Goal: Task Accomplishment & Management: Manage account settings

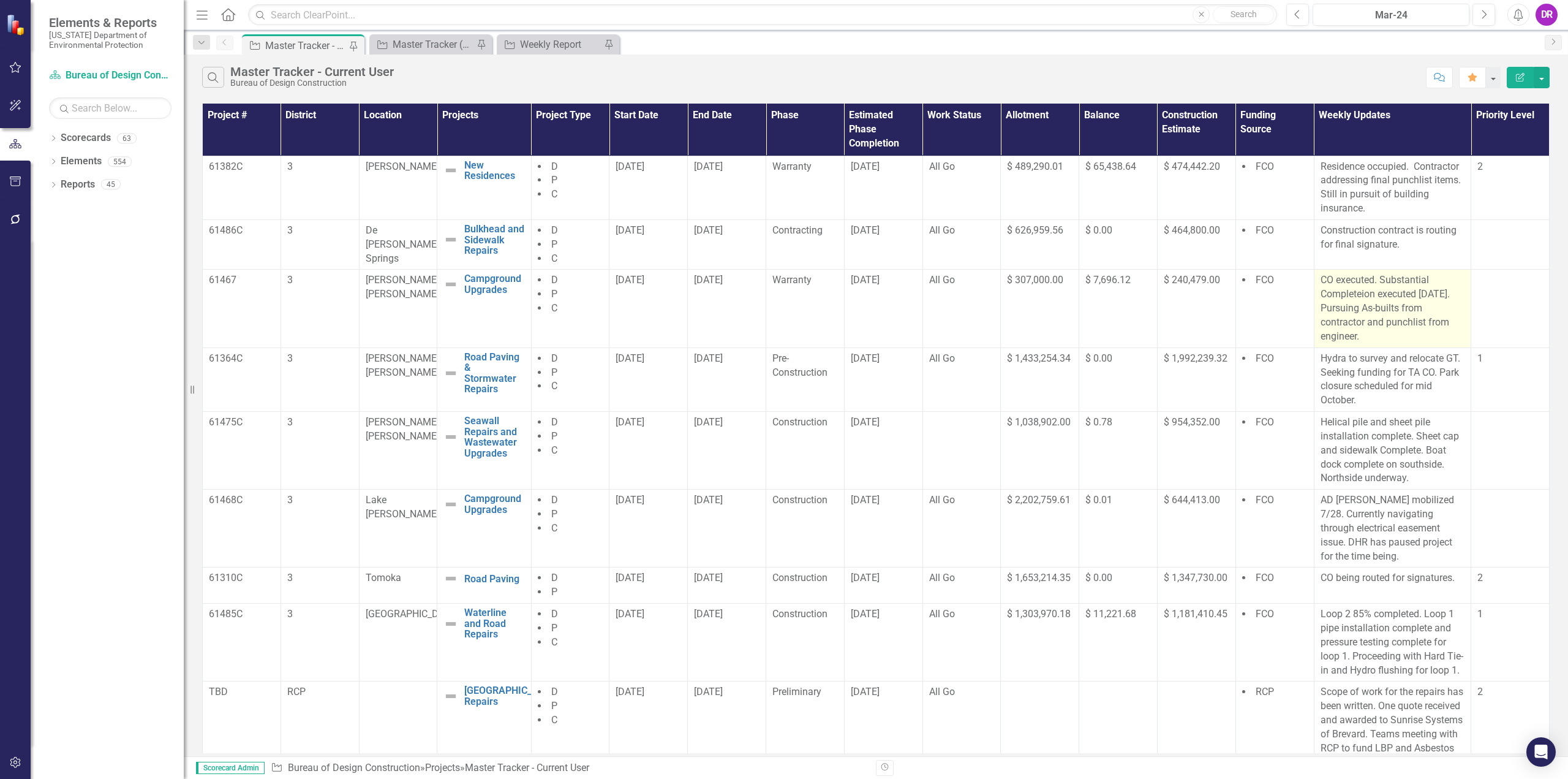
click at [1417, 294] on p "CO executed. Substantial Completeion executed [DATE]. Pursuing As-builts from c…" at bounding box center [1393, 309] width 145 height 70
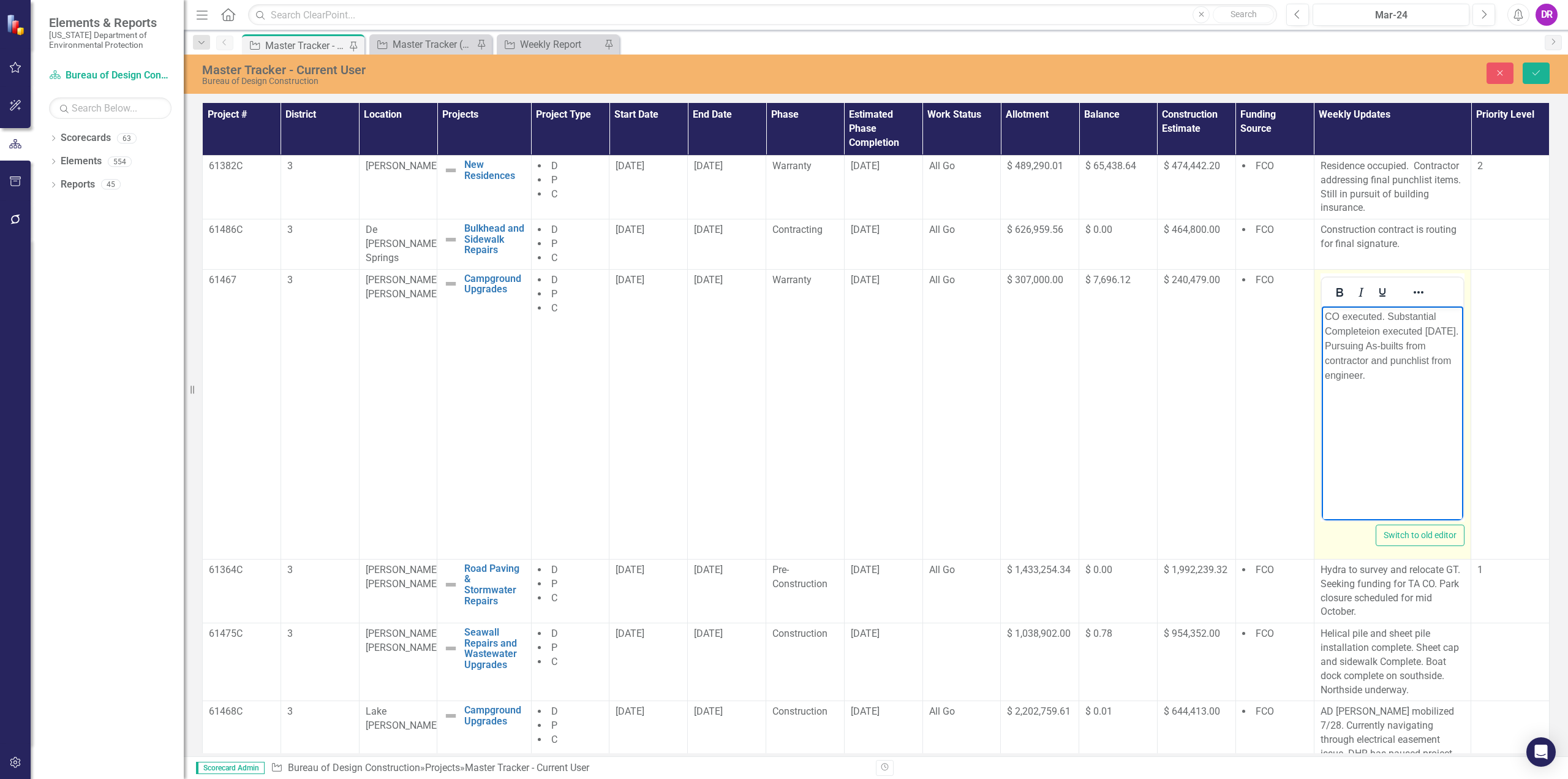
click at [1327, 345] on p "CO executed. Substantial Completeion executed [DATE]. Pursuing As-builts from c…" at bounding box center [1392, 345] width 136 height 73
click at [1533, 74] on icon "Save" at bounding box center [1536, 72] width 11 height 9
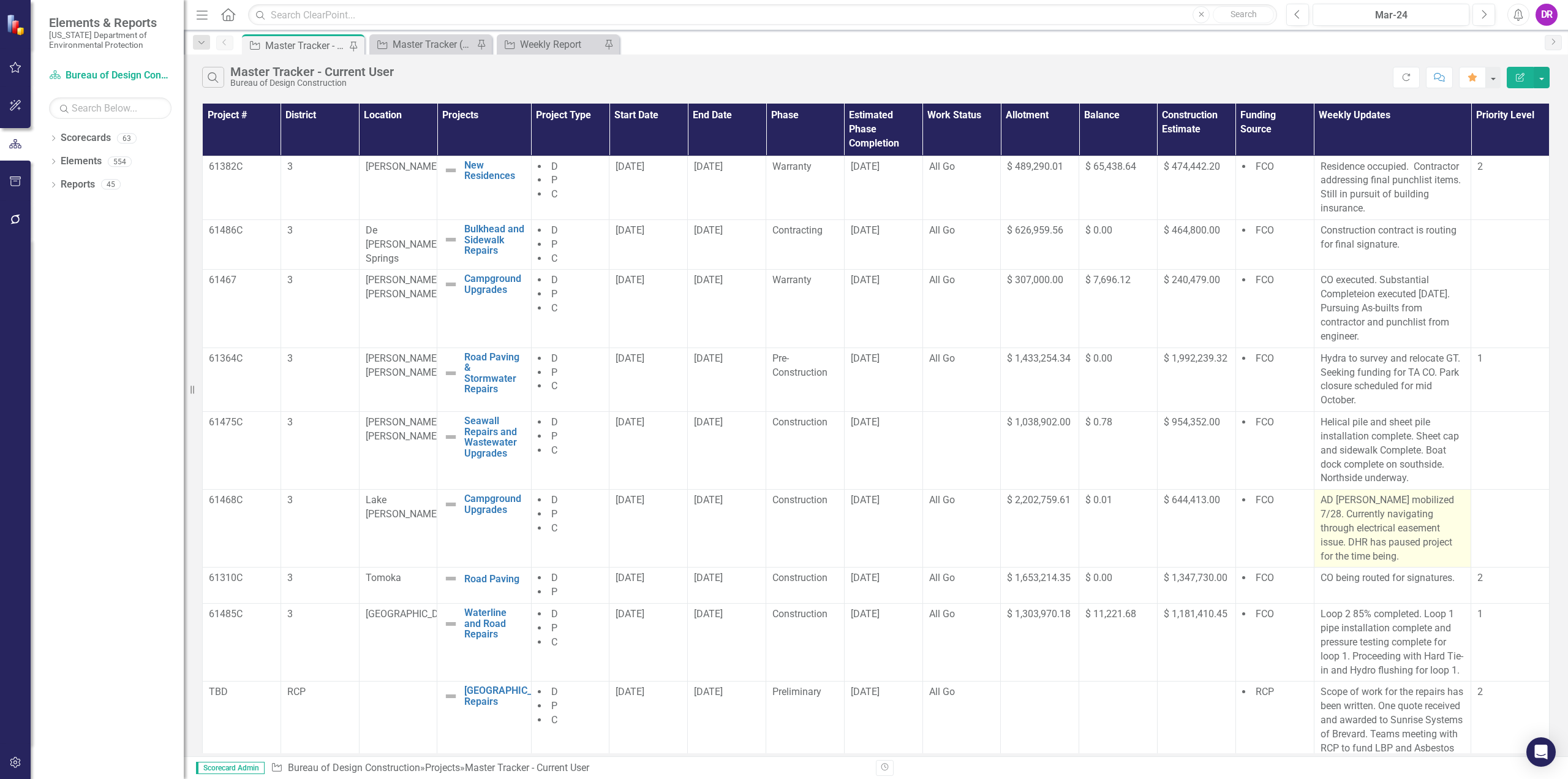
click at [1427, 500] on p "AD [PERSON_NAME] mobilized 7/28. Currently navigating through electrical easeme…" at bounding box center [1393, 528] width 145 height 70
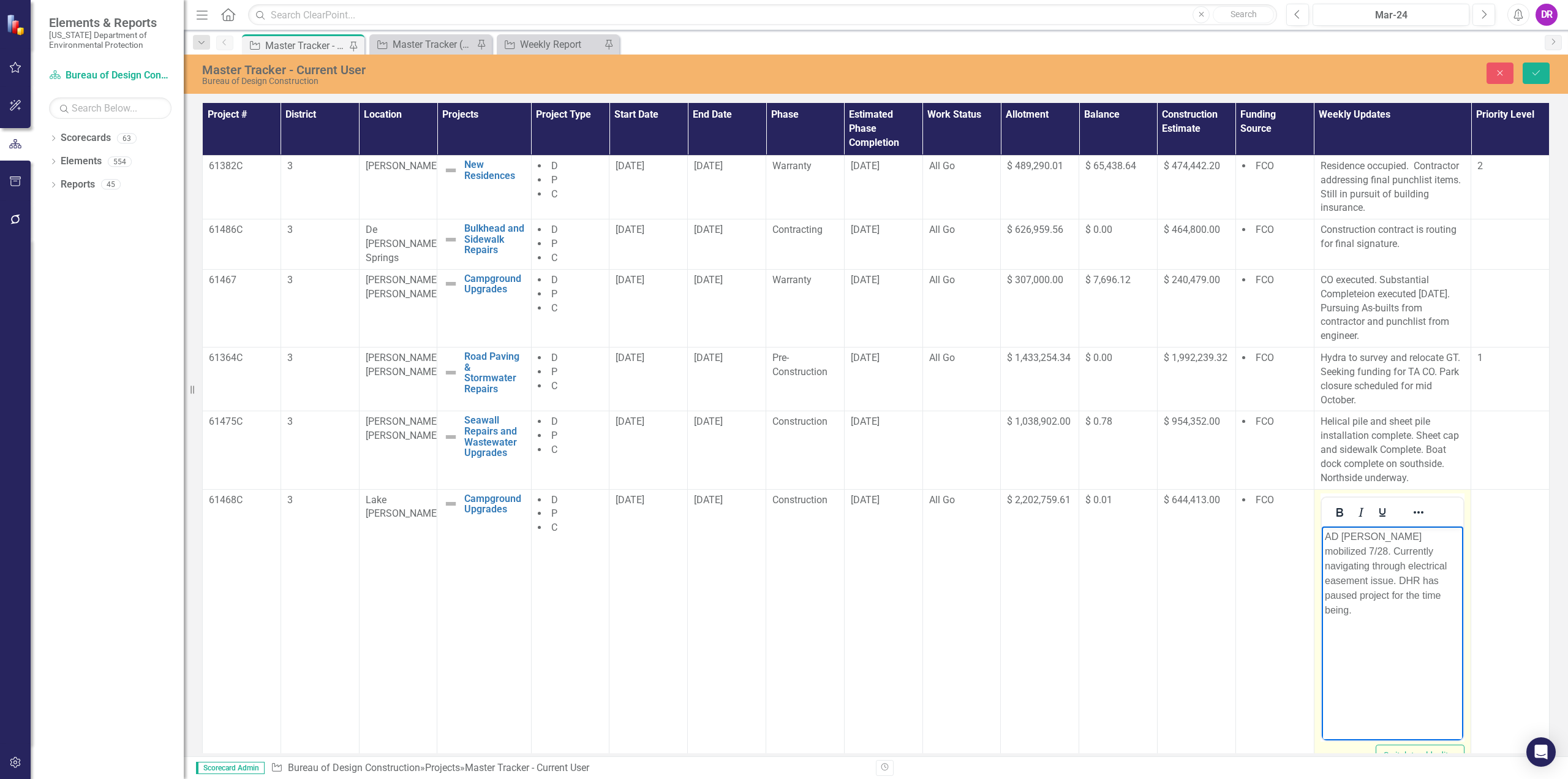
click at [1448, 535] on p "AD [PERSON_NAME] mobilized 7/28. Currently navigating through electrical easeme…" at bounding box center [1392, 573] width 136 height 88
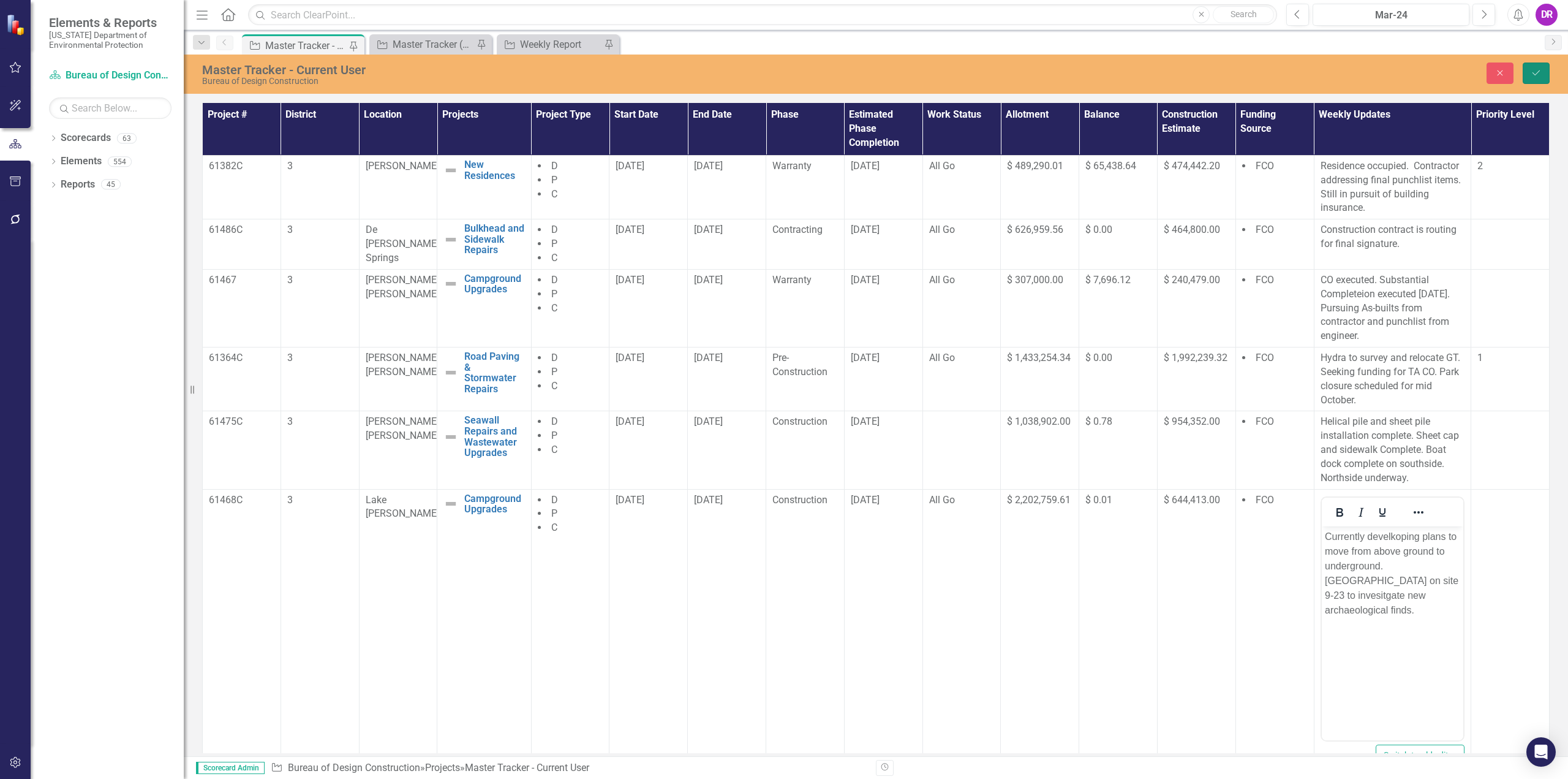
click at [1533, 67] on button "Save" at bounding box center [1535, 73] width 27 height 21
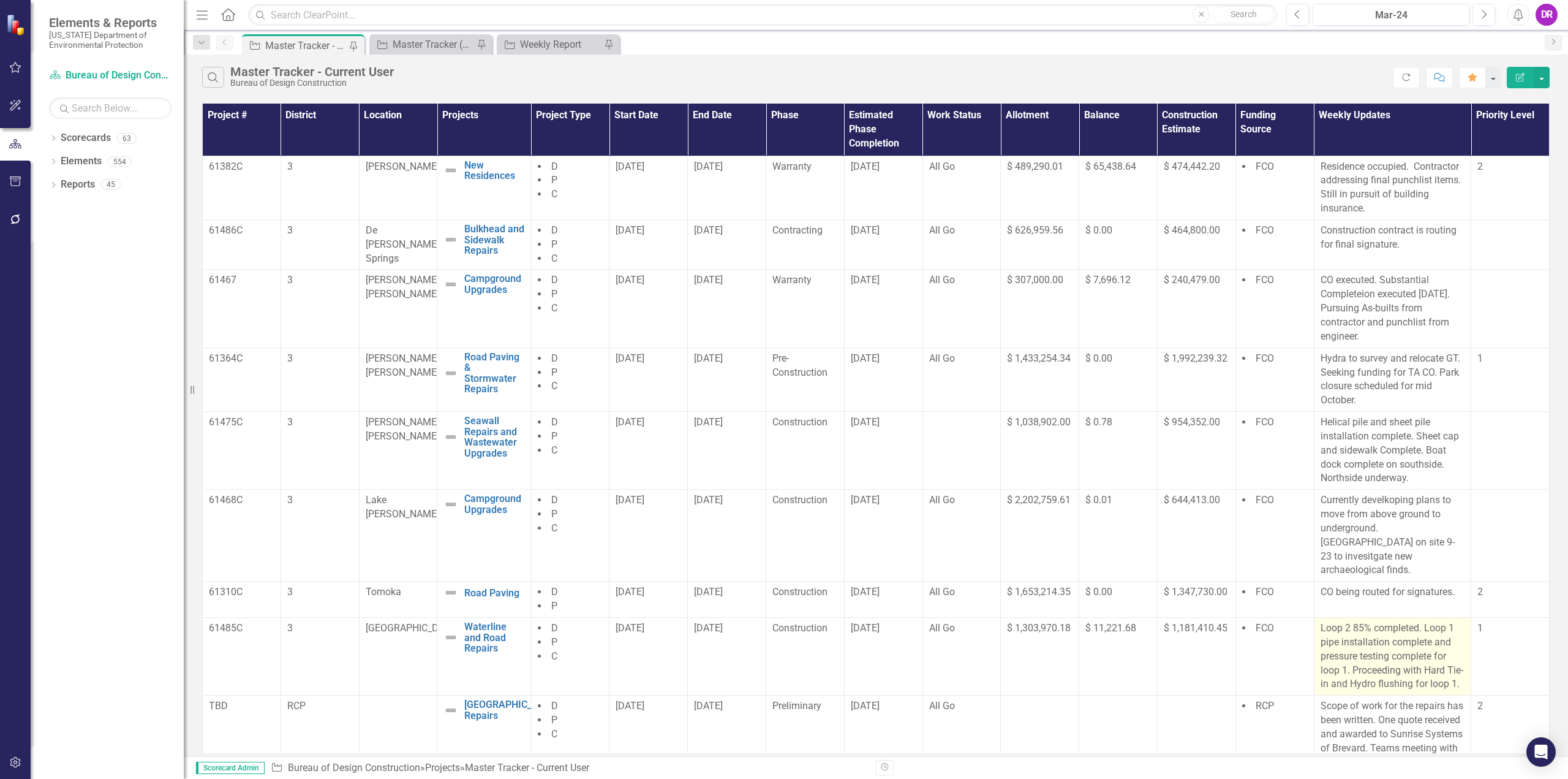
scroll to position [34, 0]
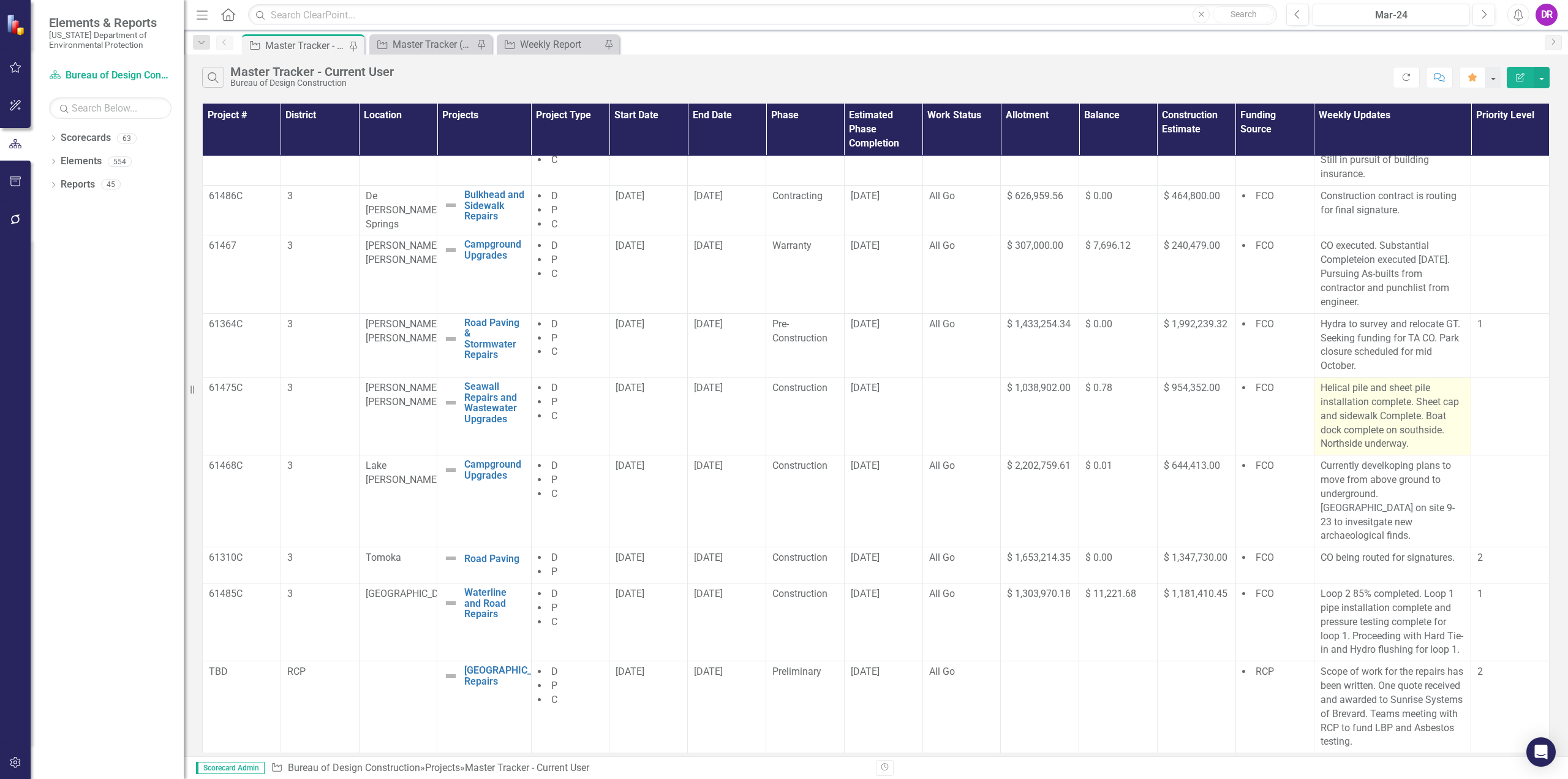
click at [1387, 403] on p "Helical pile and sheet pile installation complete. Sheet cap and sidewalk Compl…" at bounding box center [1393, 416] width 145 height 70
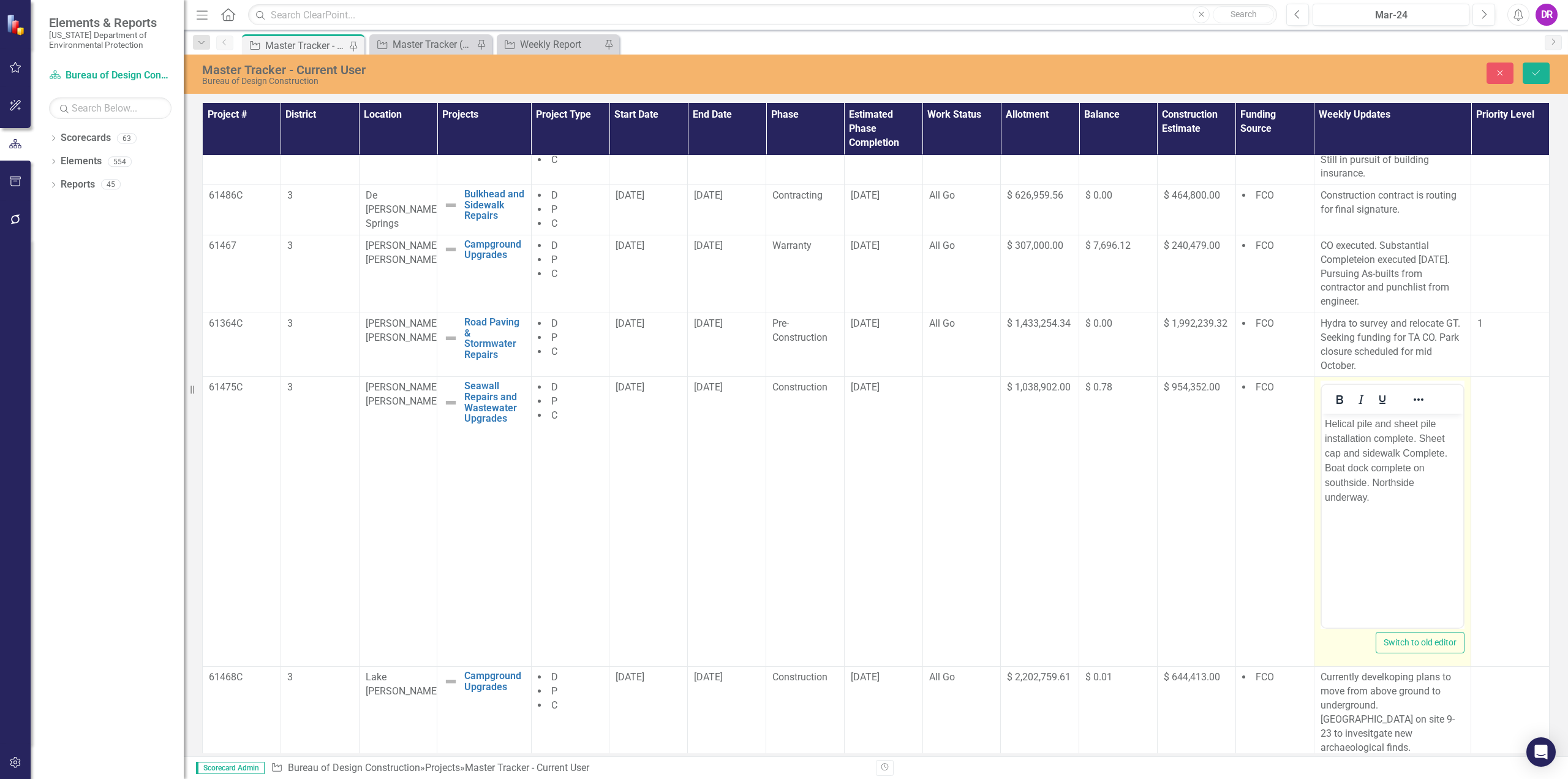
scroll to position [0, 0]
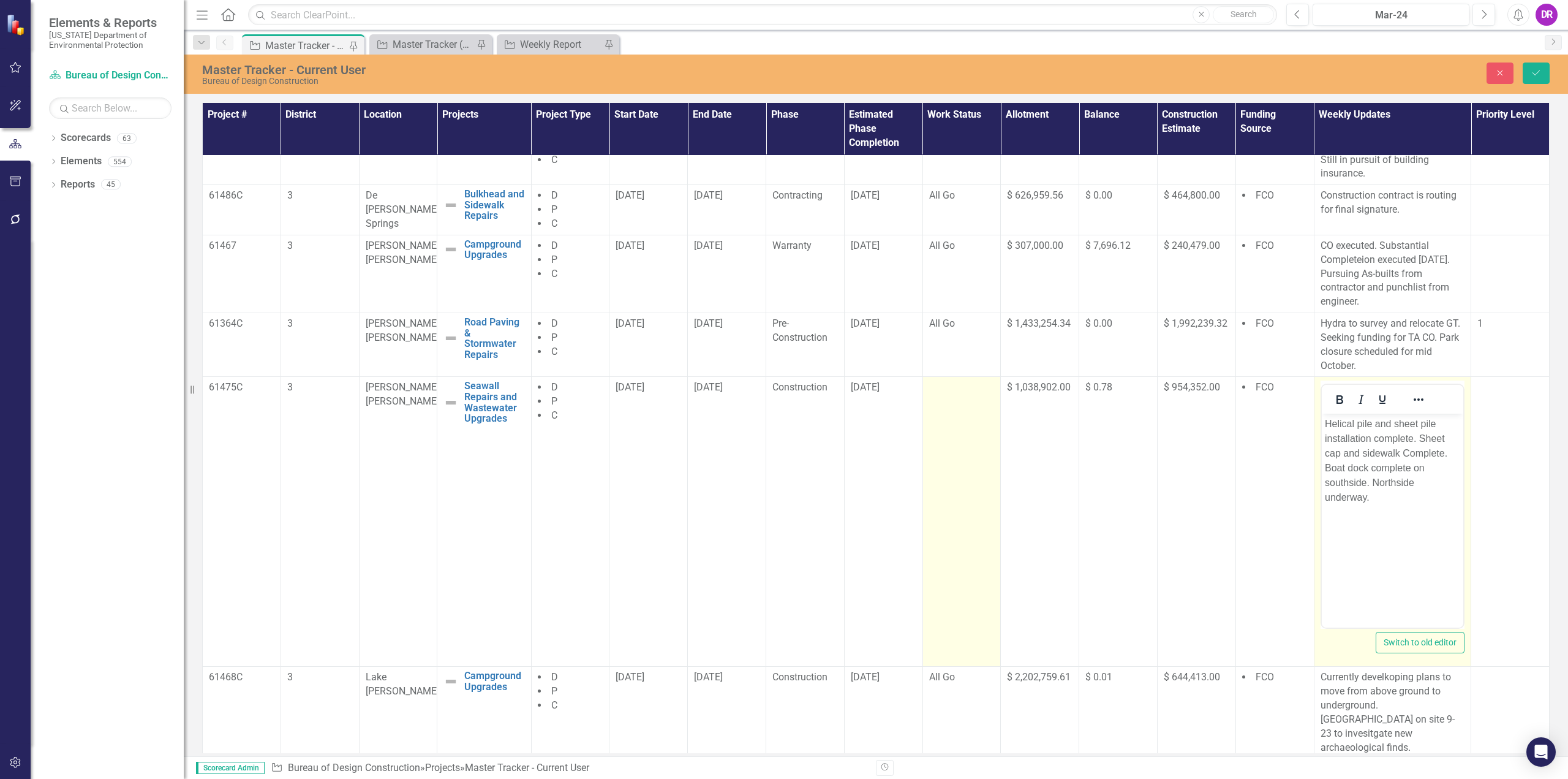
click at [963, 409] on td at bounding box center [962, 522] width 78 height 290
click at [976, 391] on icon "Expand" at bounding box center [982, 392] width 12 height 10
click at [972, 435] on div "All Go" at bounding box center [976, 433] width 78 height 14
click at [1547, 69] on button "Save" at bounding box center [1535, 73] width 27 height 21
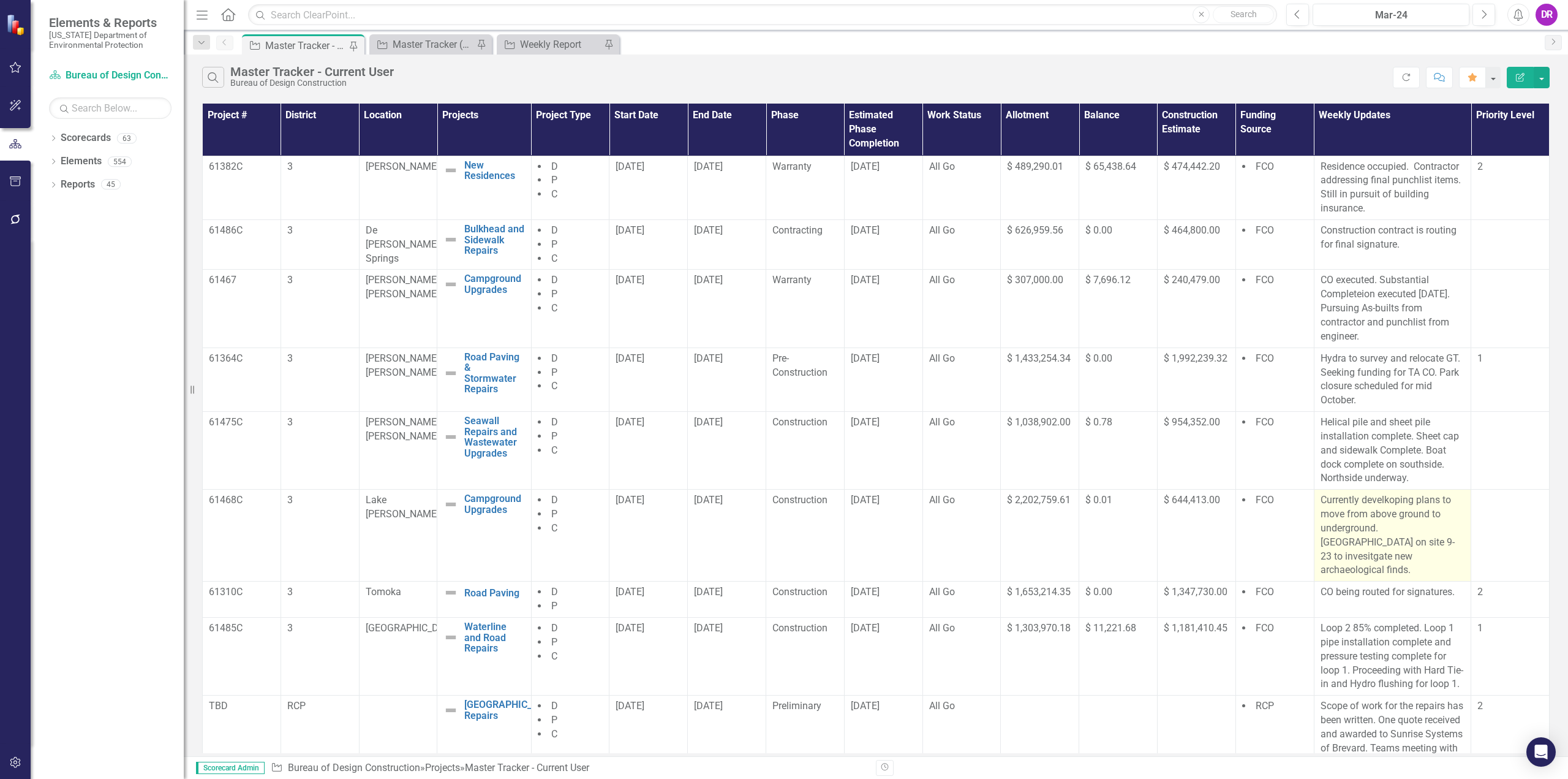
click at [1382, 497] on p "Currently develkoping plans to move from above ground to underground. [GEOGRAPH…" at bounding box center [1393, 535] width 145 height 84
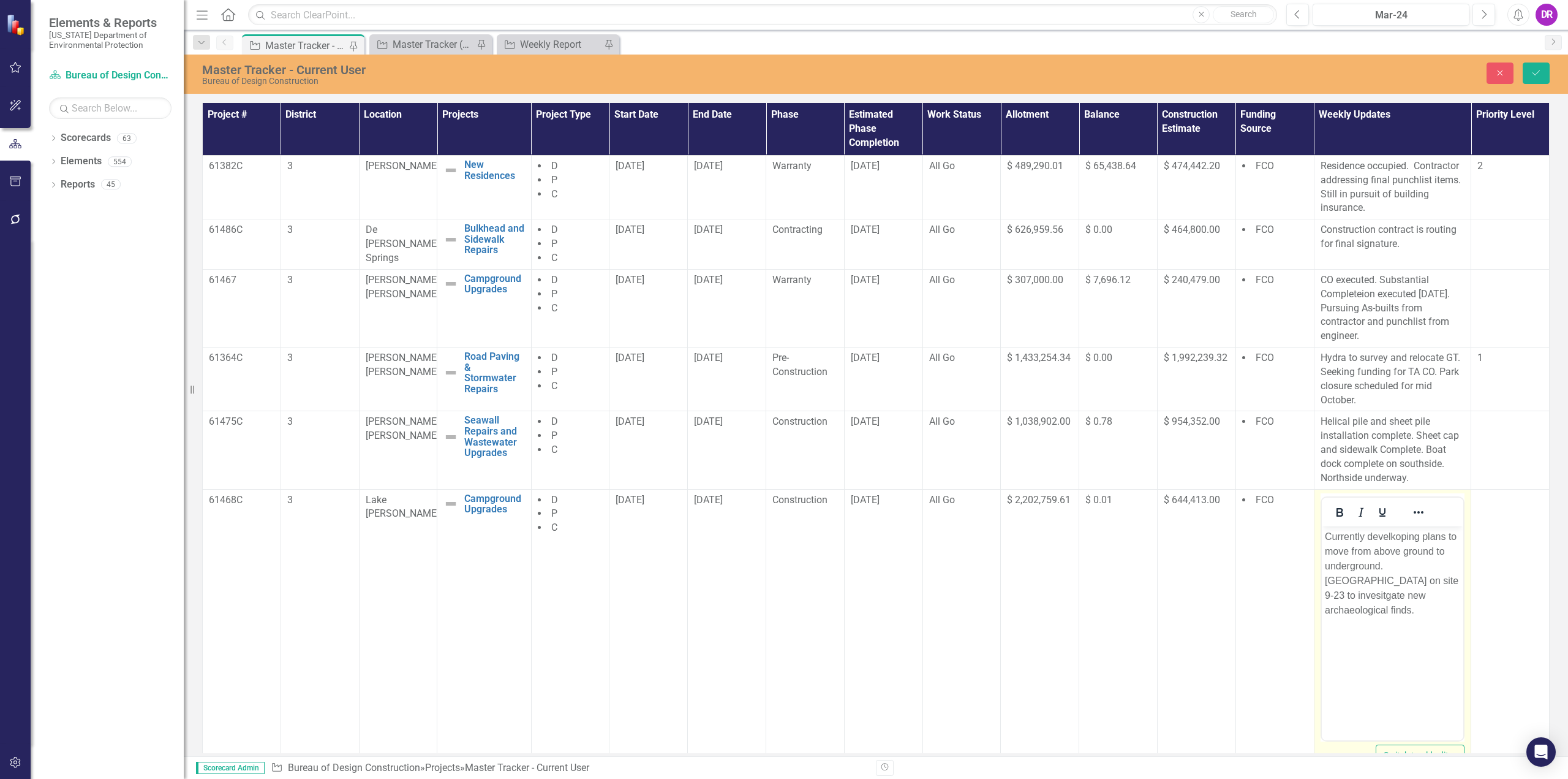
click at [1396, 533] on p "Currently develkoping plans to move from above ground to underground. [GEOGRAPH…" at bounding box center [1392, 573] width 136 height 88
click at [1532, 76] on icon "Save" at bounding box center [1536, 72] width 11 height 9
